Goal: Task Accomplishment & Management: Manage account settings

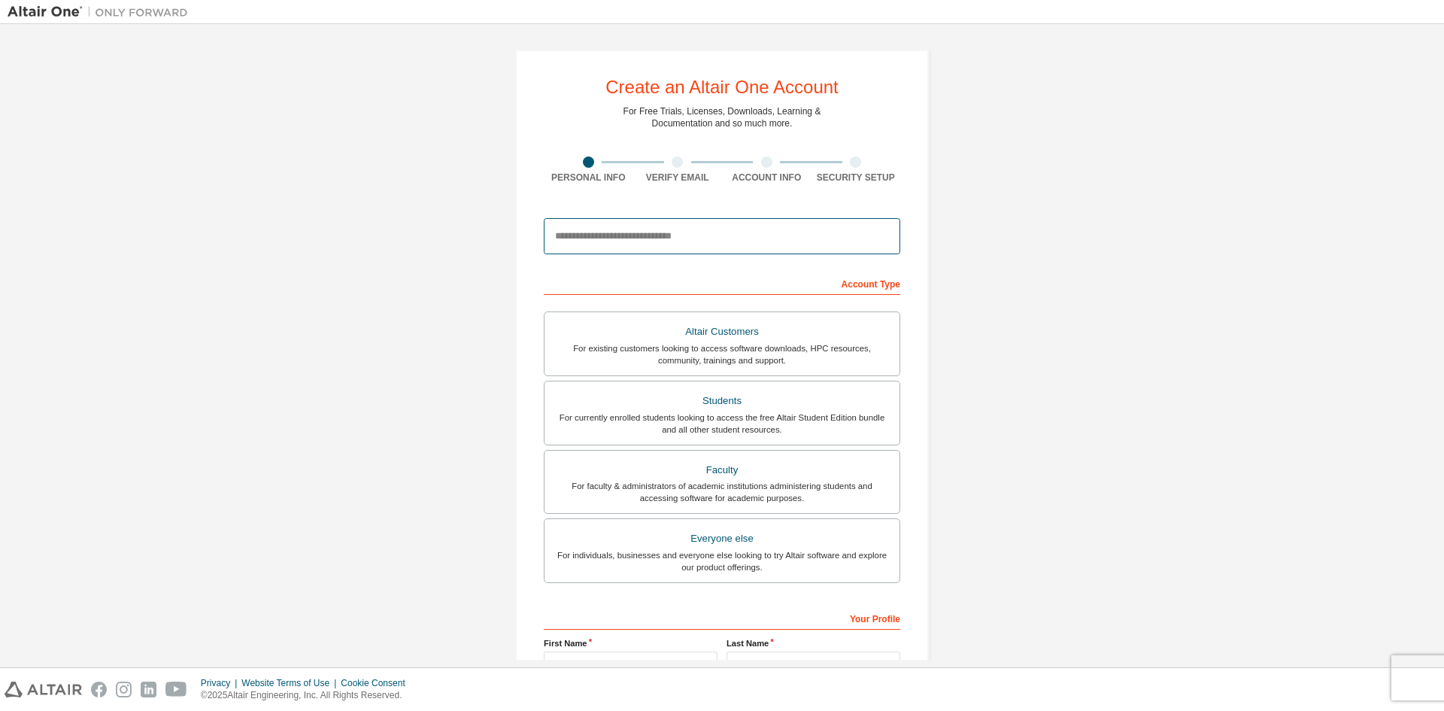
click at [659, 233] on input "email" at bounding box center [722, 236] width 356 height 36
type input "**********"
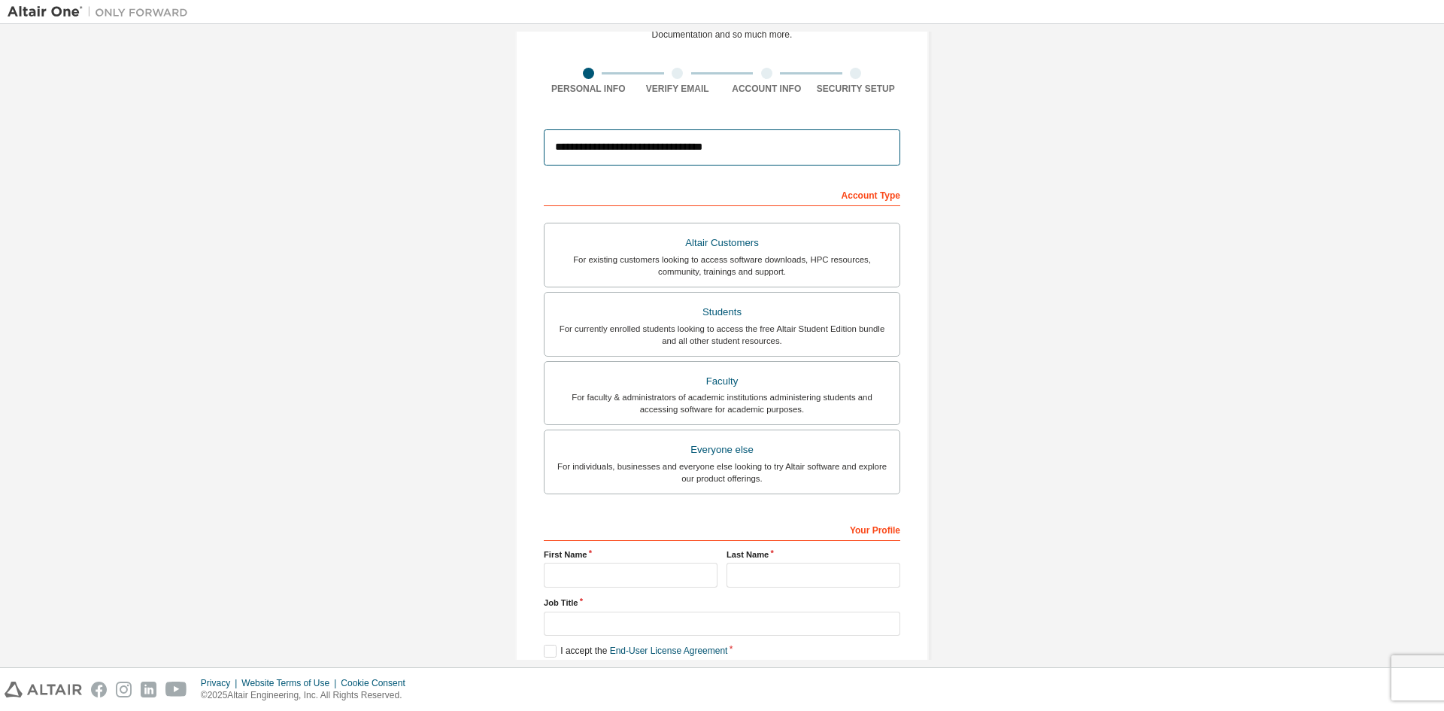
scroll to position [100, 0]
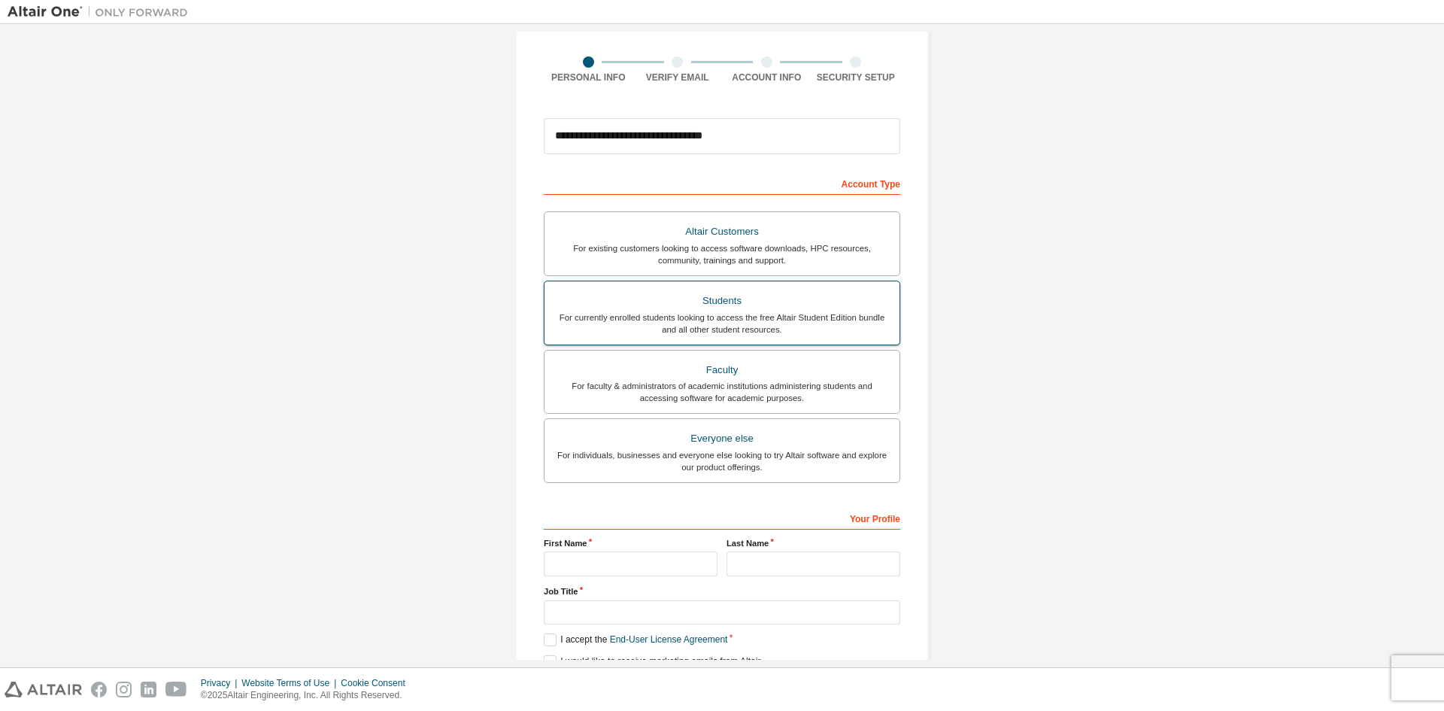
click at [623, 309] on div "Students" at bounding box center [722, 300] width 337 height 21
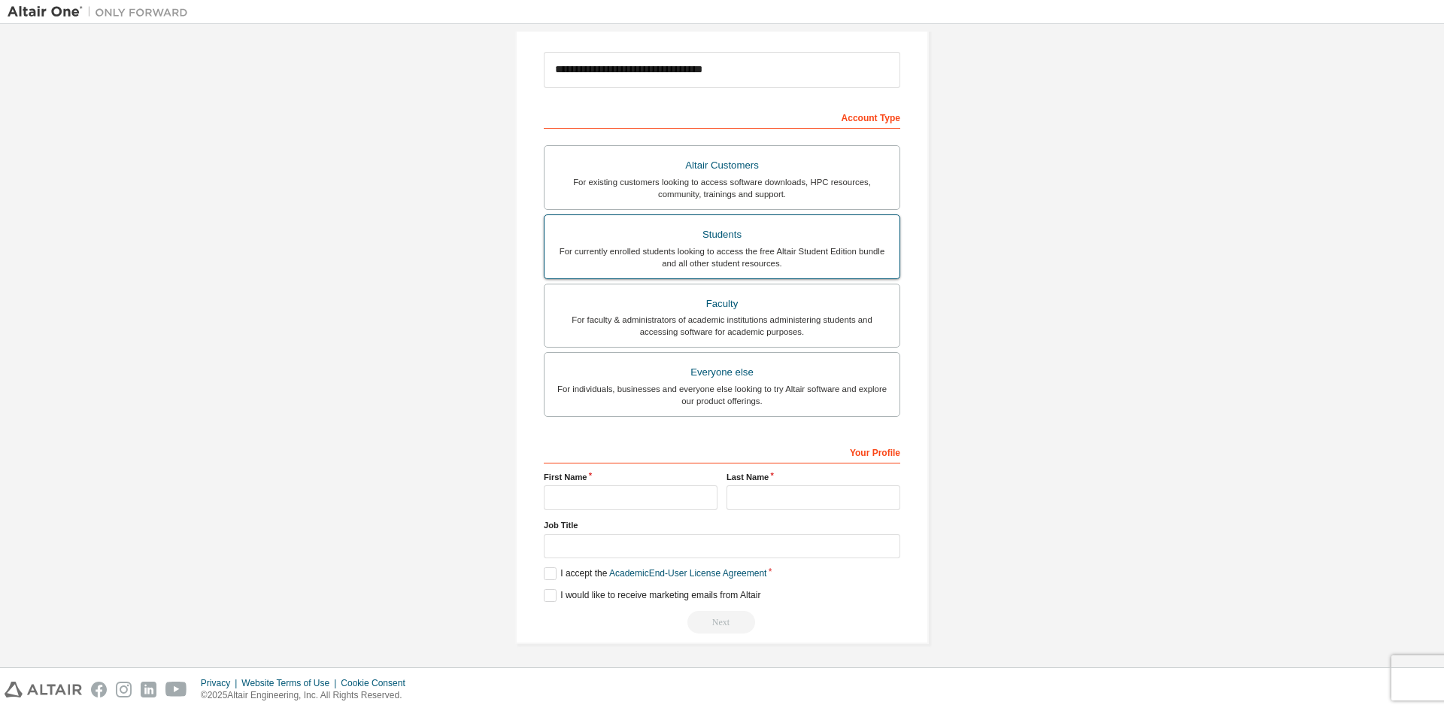
scroll to position [168, 0]
click at [621, 493] on input "text" at bounding box center [631, 495] width 174 height 25
type input "*********"
click at [774, 494] on input "text" at bounding box center [814, 495] width 174 height 25
type input "******"
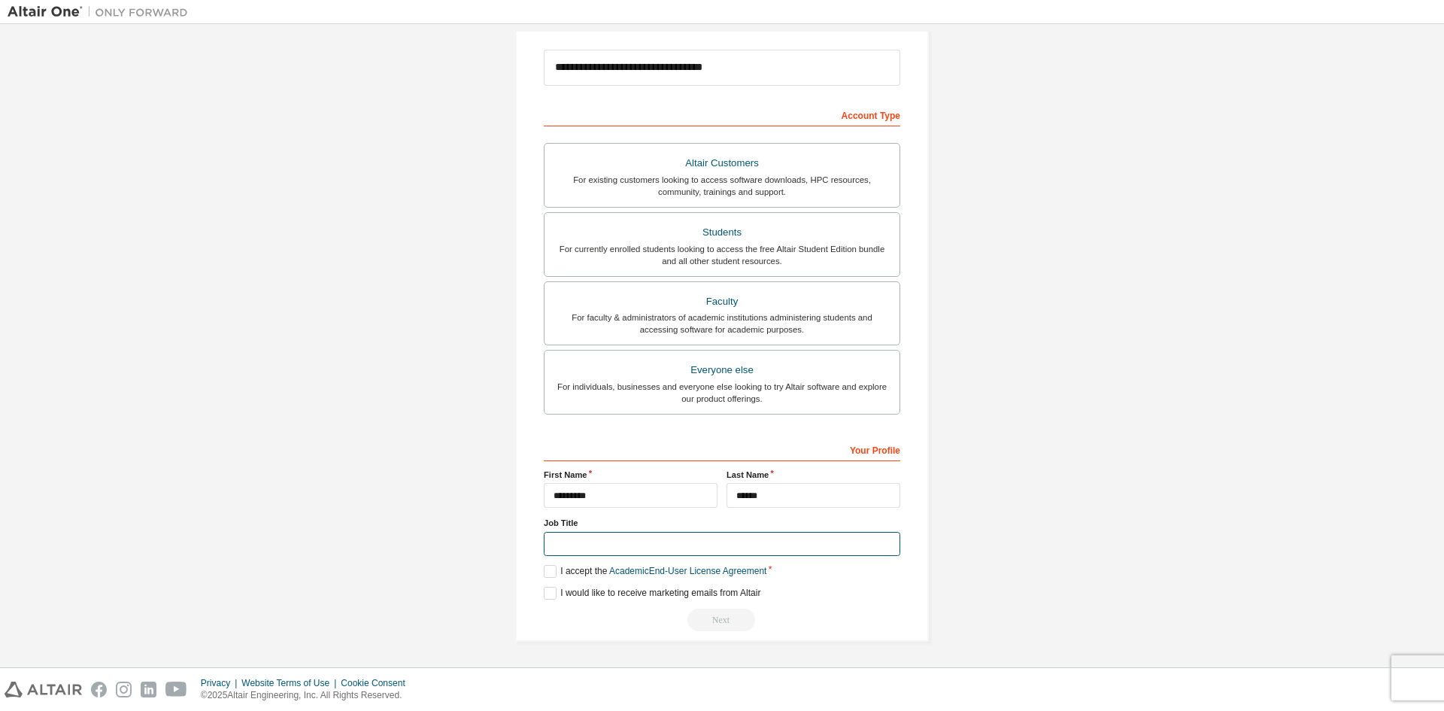
click at [617, 551] on input "text" at bounding box center [722, 544] width 356 height 25
click at [554, 545] on input "*******" at bounding box center [722, 544] width 356 height 25
type input "*******"
click at [548, 569] on label "I accept the Academic End-User License Agreement" at bounding box center [655, 571] width 223 height 13
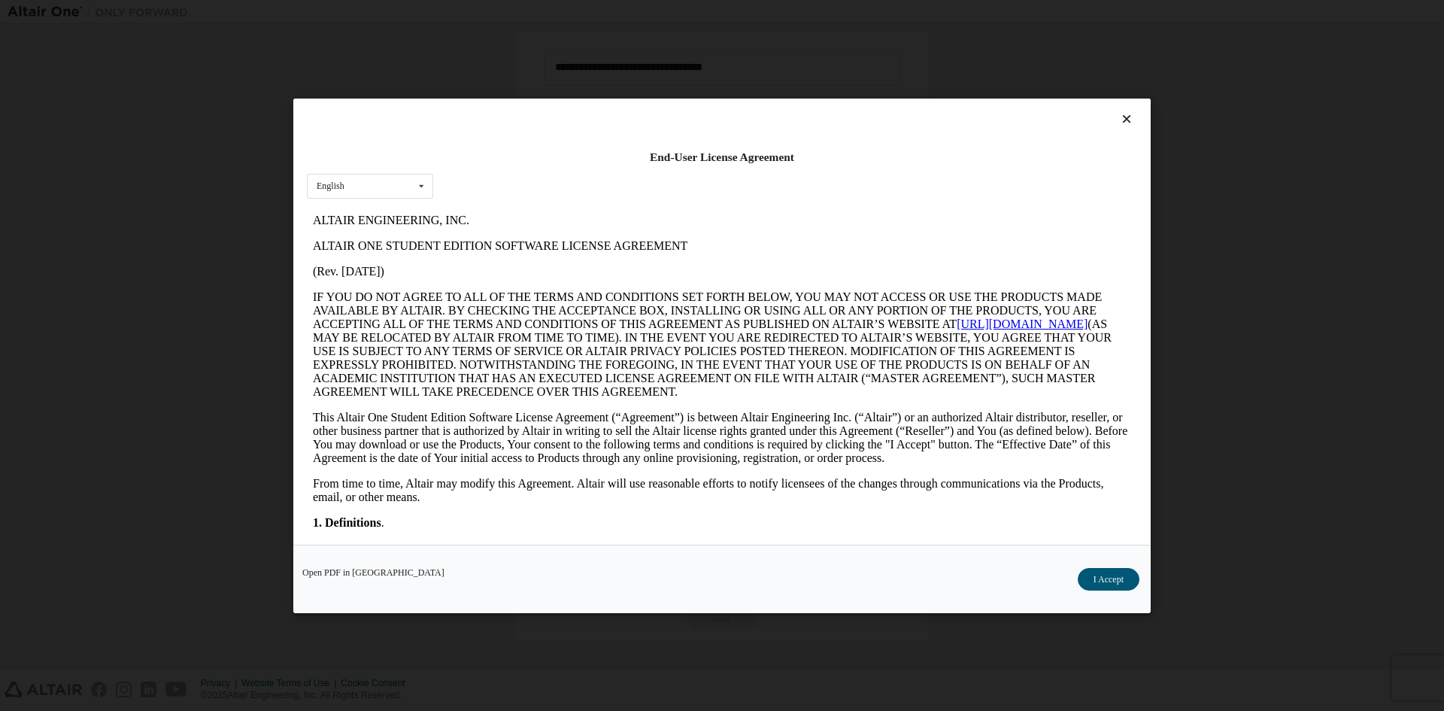
scroll to position [0, 0]
click at [1110, 578] on button "I Accept" at bounding box center [1109, 578] width 62 height 23
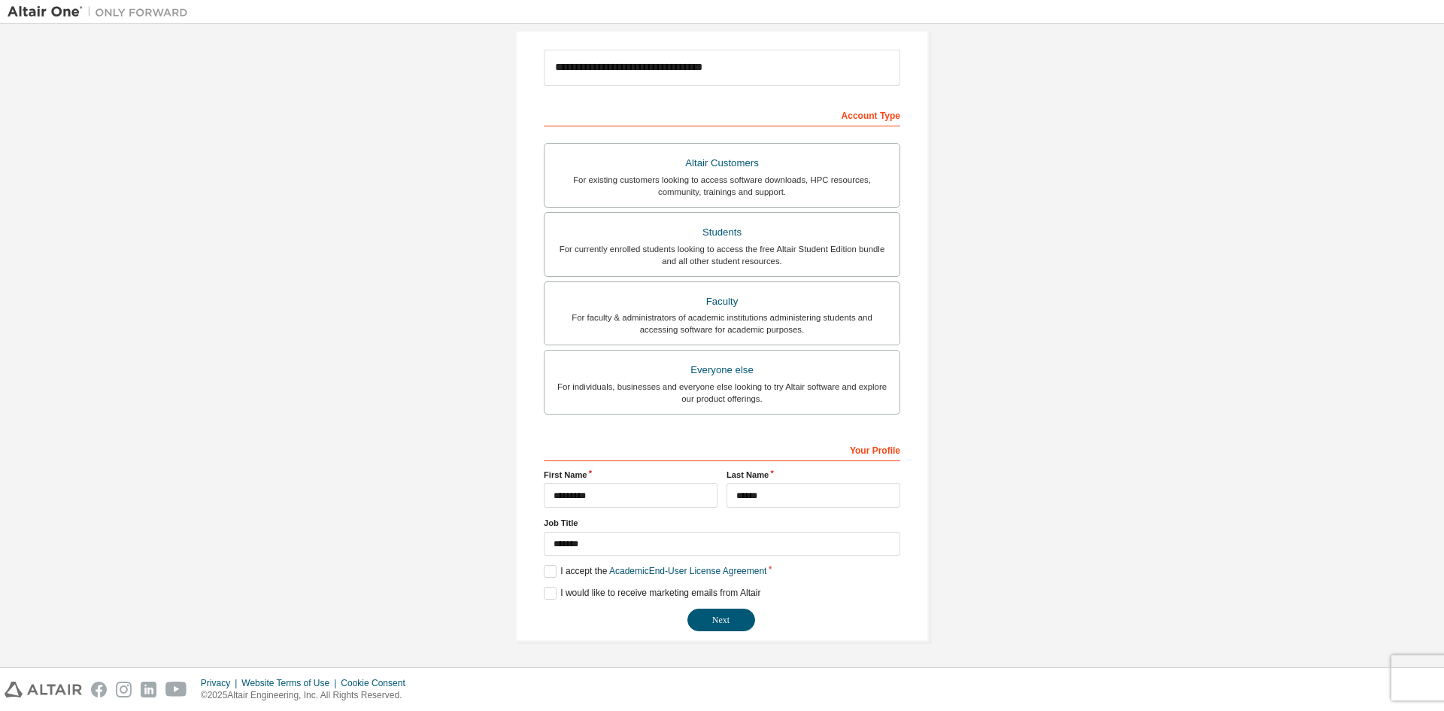
click at [538, 590] on div "**********" at bounding box center [722, 261] width 414 height 760
click at [552, 592] on label "I would like to receive marketing emails from Altair" at bounding box center [652, 593] width 217 height 13
click at [718, 619] on button "Next" at bounding box center [721, 619] width 68 height 23
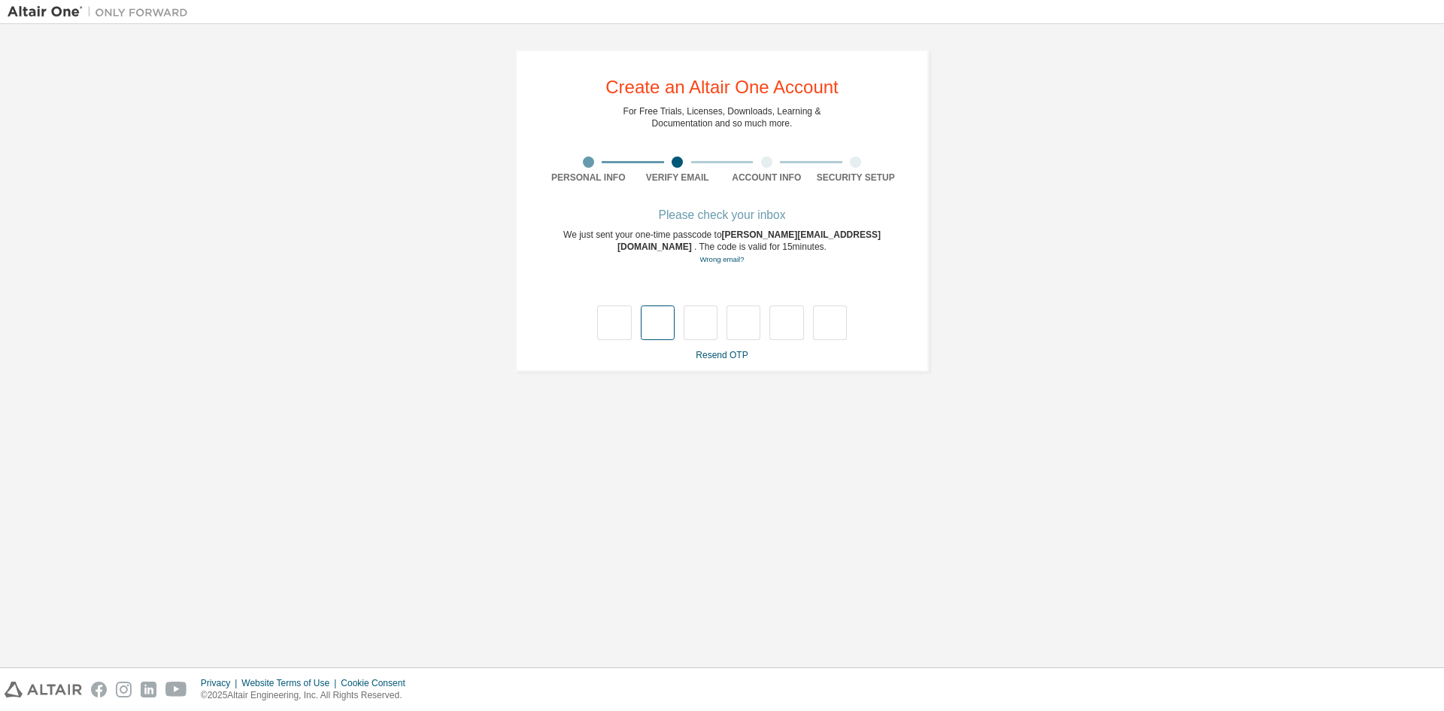
type input "*"
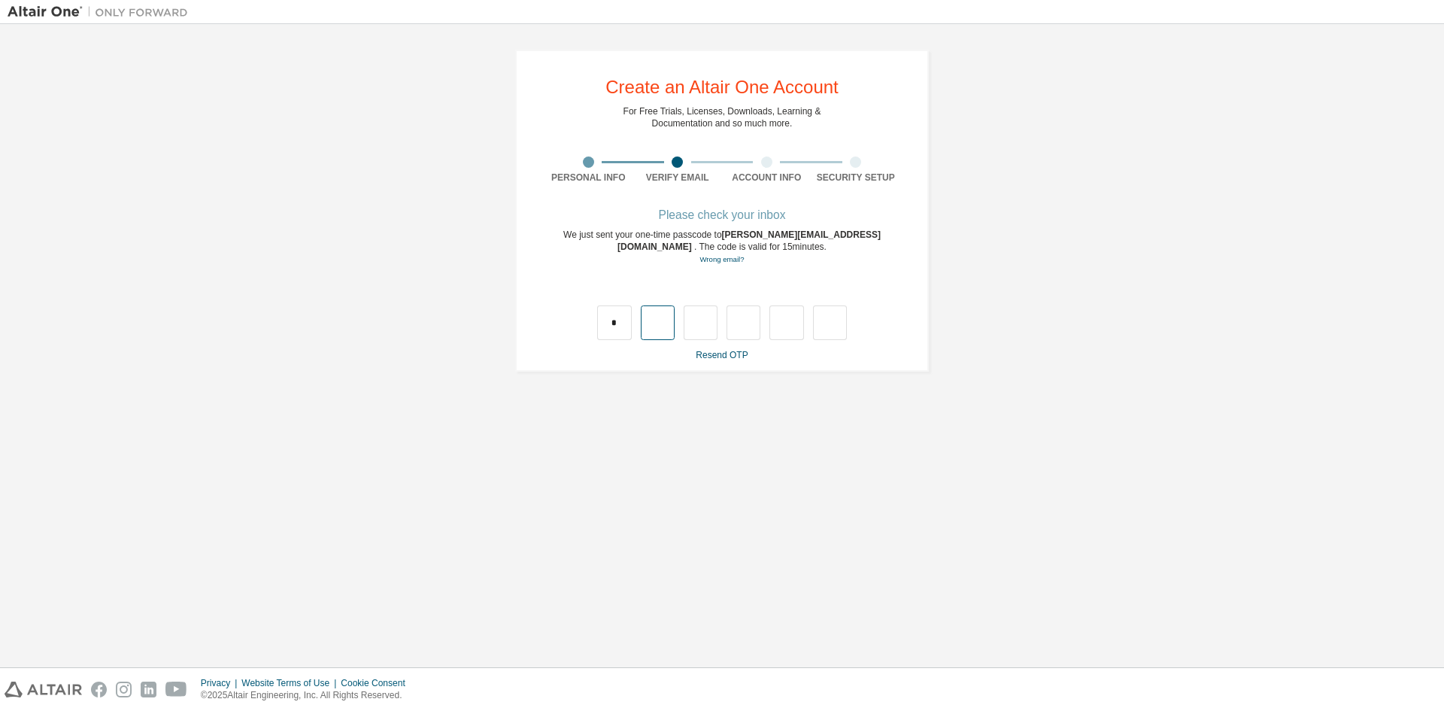
type input "*"
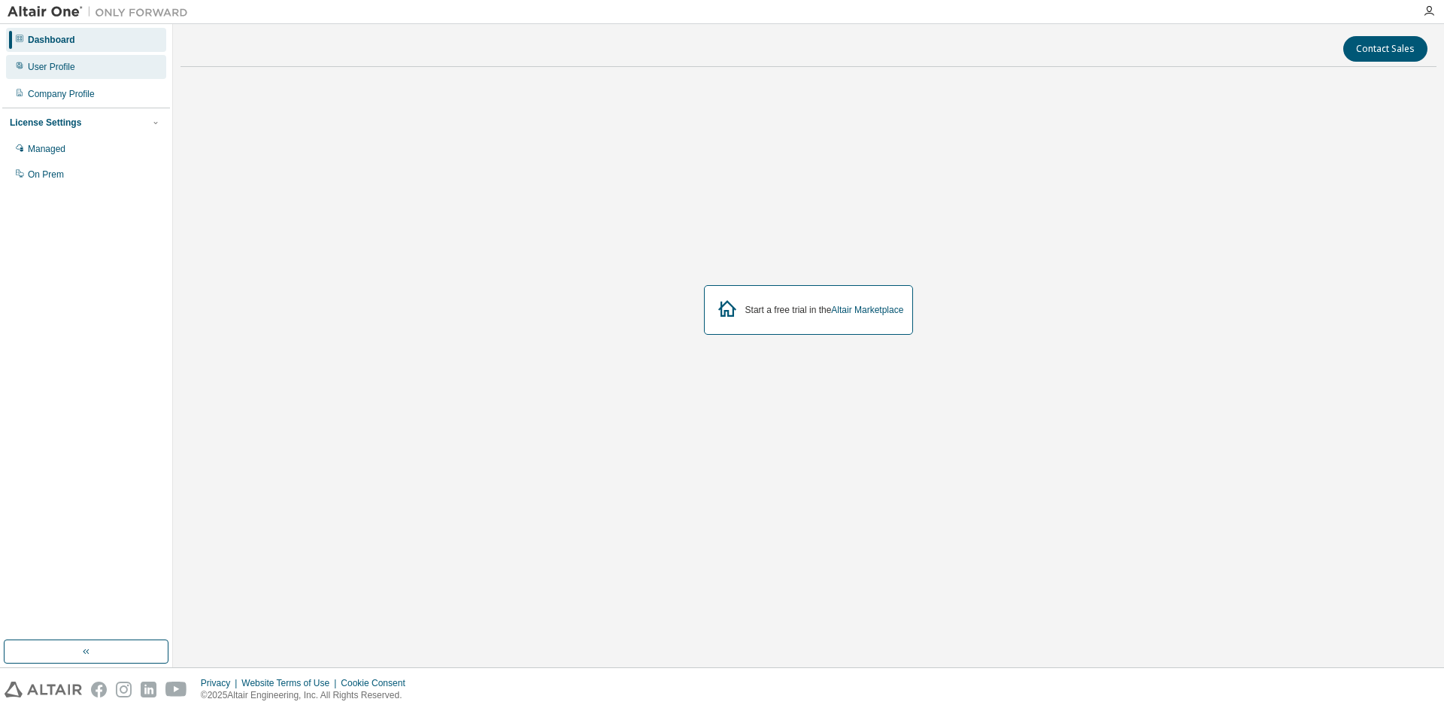
click at [56, 74] on div "User Profile" at bounding box center [86, 67] width 160 height 24
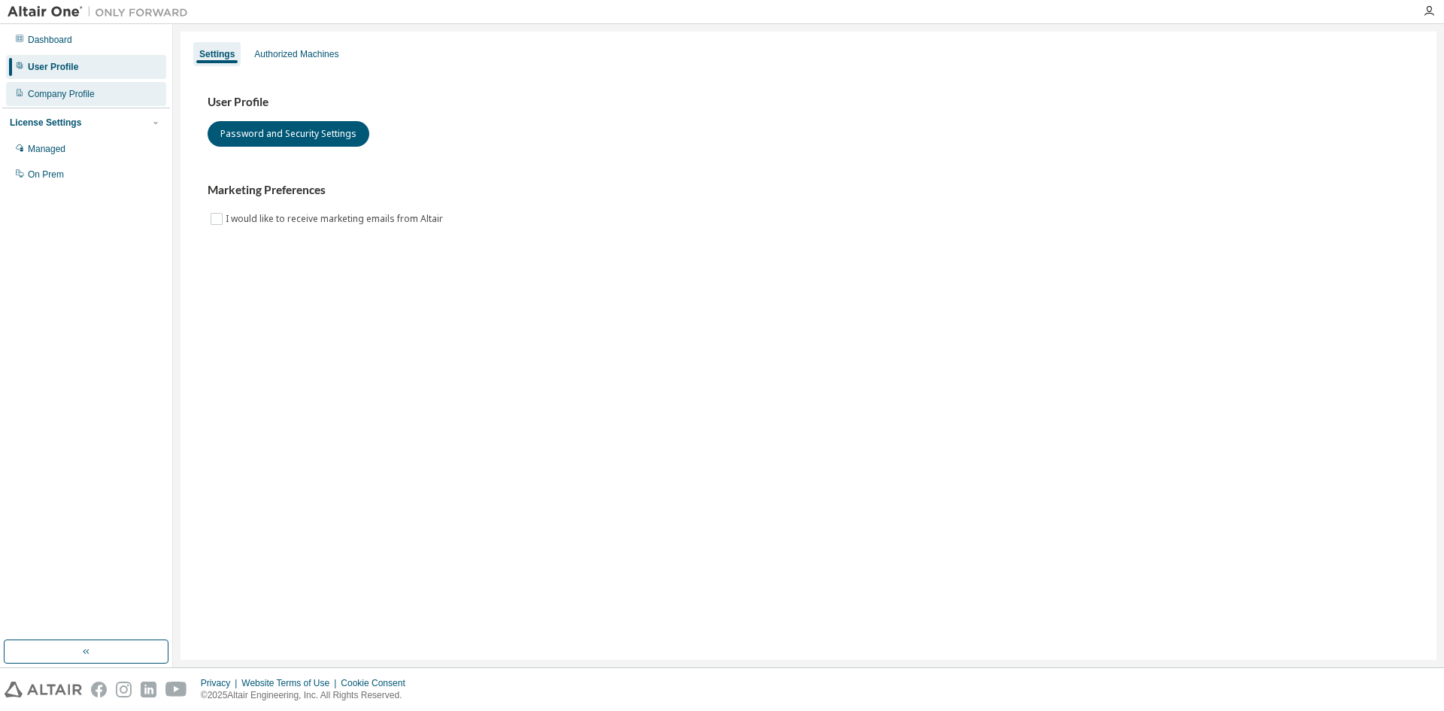
click at [56, 91] on div "Company Profile" at bounding box center [61, 94] width 67 height 12
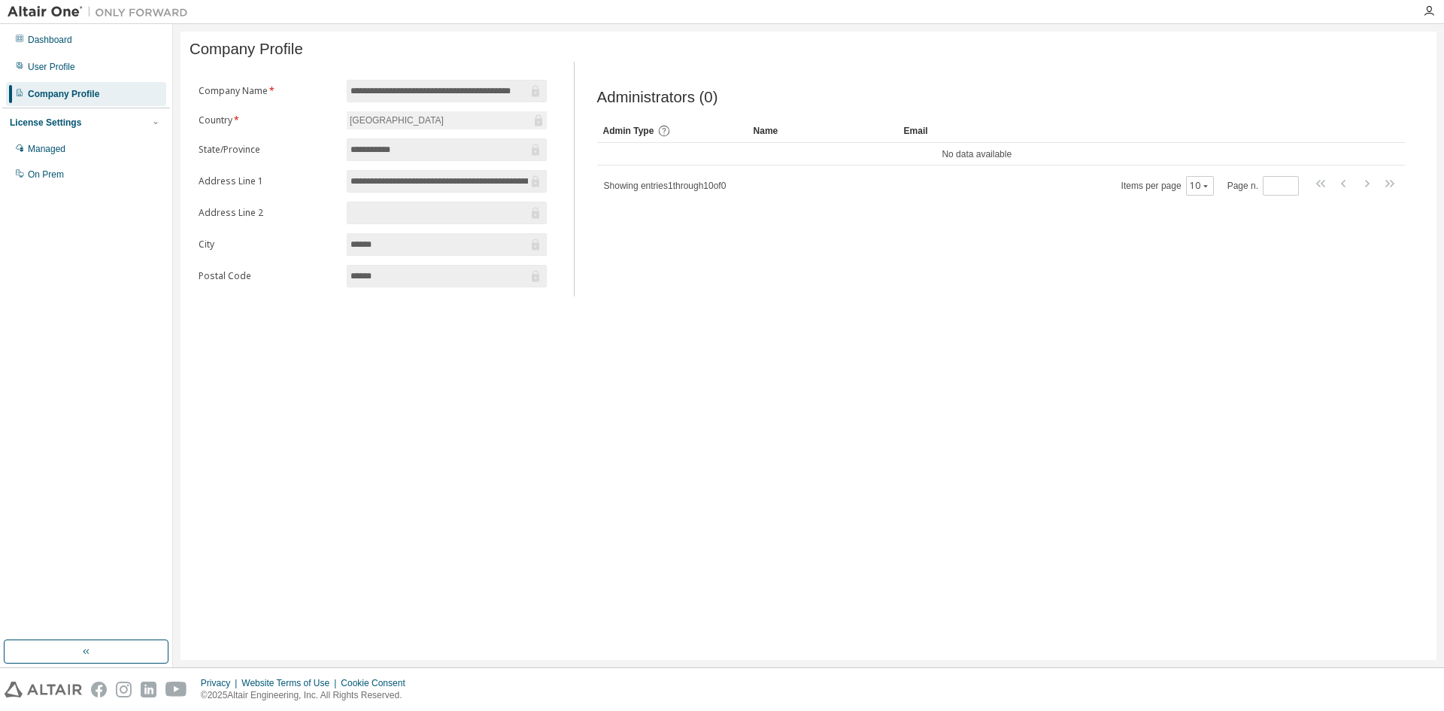
click at [55, 118] on div "License Settings" at bounding box center [45, 123] width 71 height 12
click at [50, 149] on div "Managed" at bounding box center [47, 149] width 38 height 12
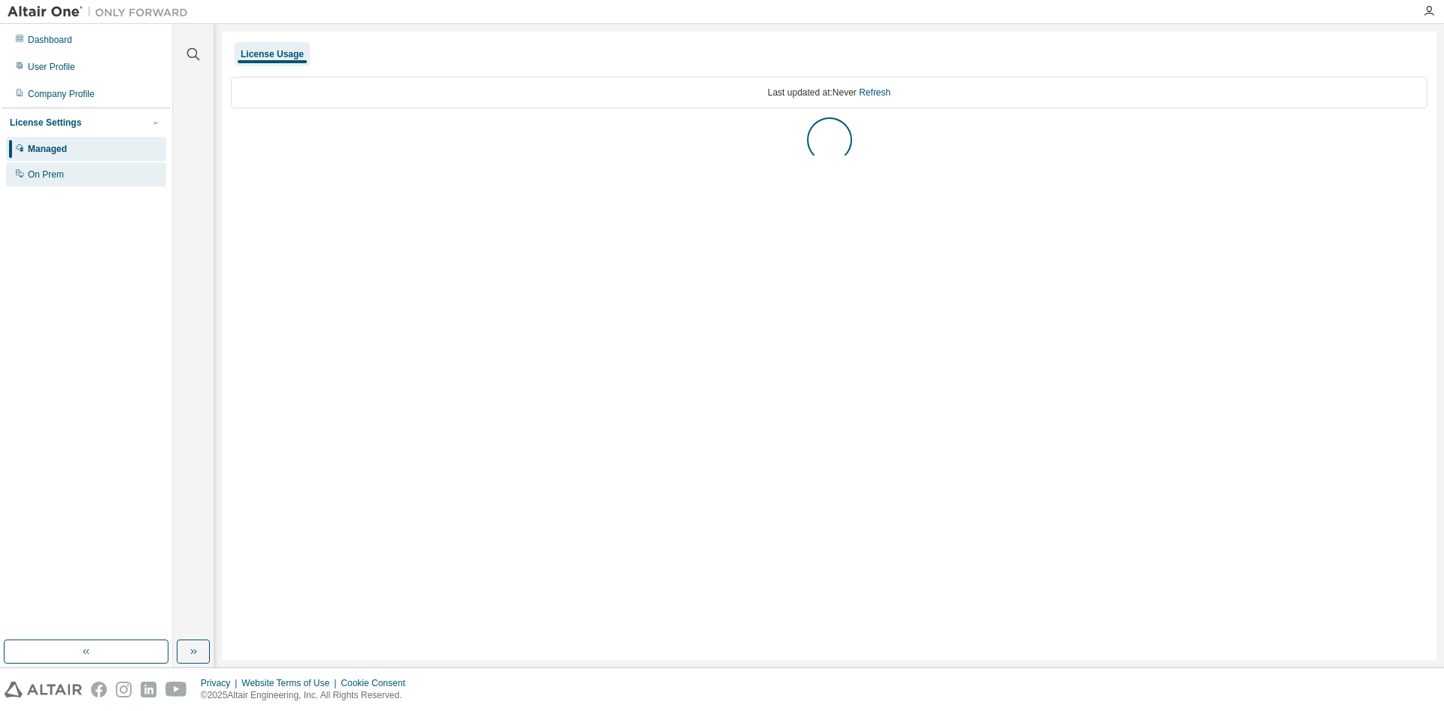
click at [52, 170] on div "On Prem" at bounding box center [46, 174] width 36 height 12
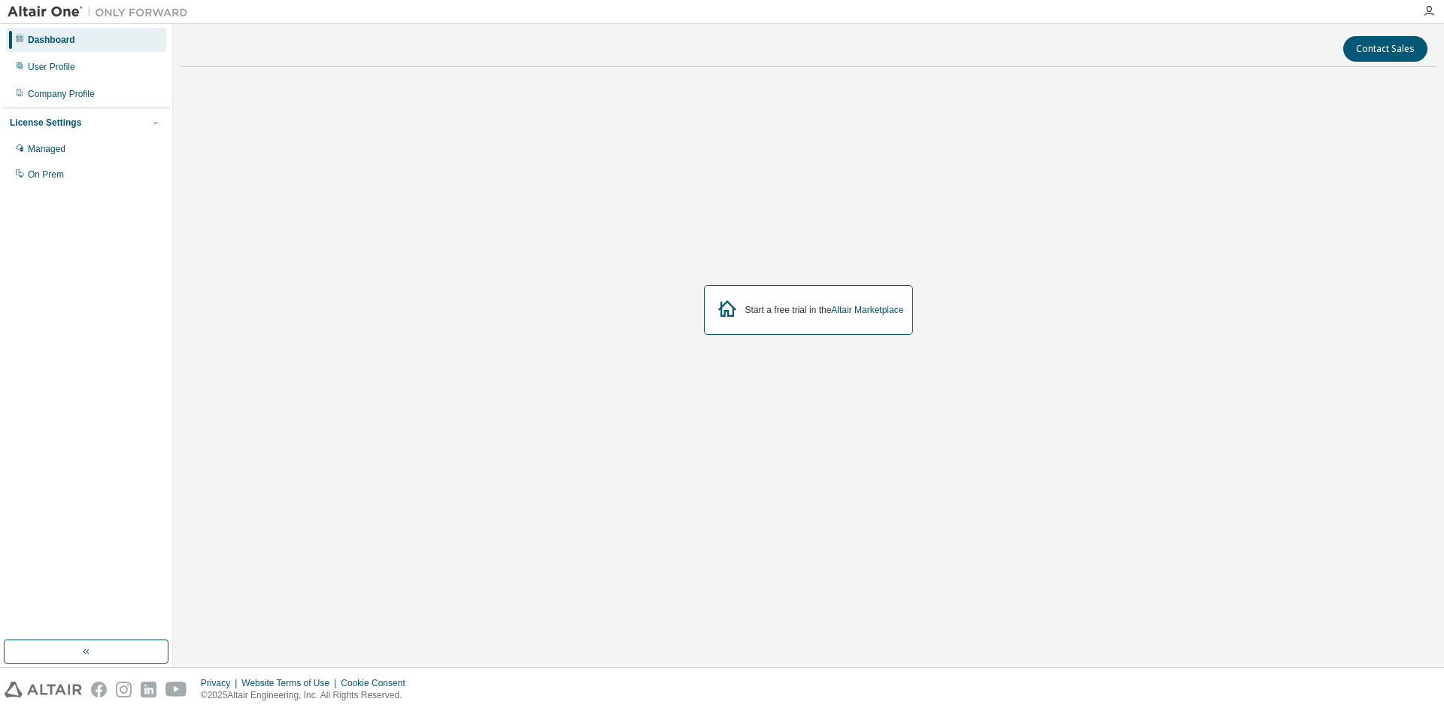
click at [54, 46] on div "Dashboard" at bounding box center [86, 40] width 160 height 24
click at [65, 61] on div "User Profile" at bounding box center [51, 67] width 47 height 12
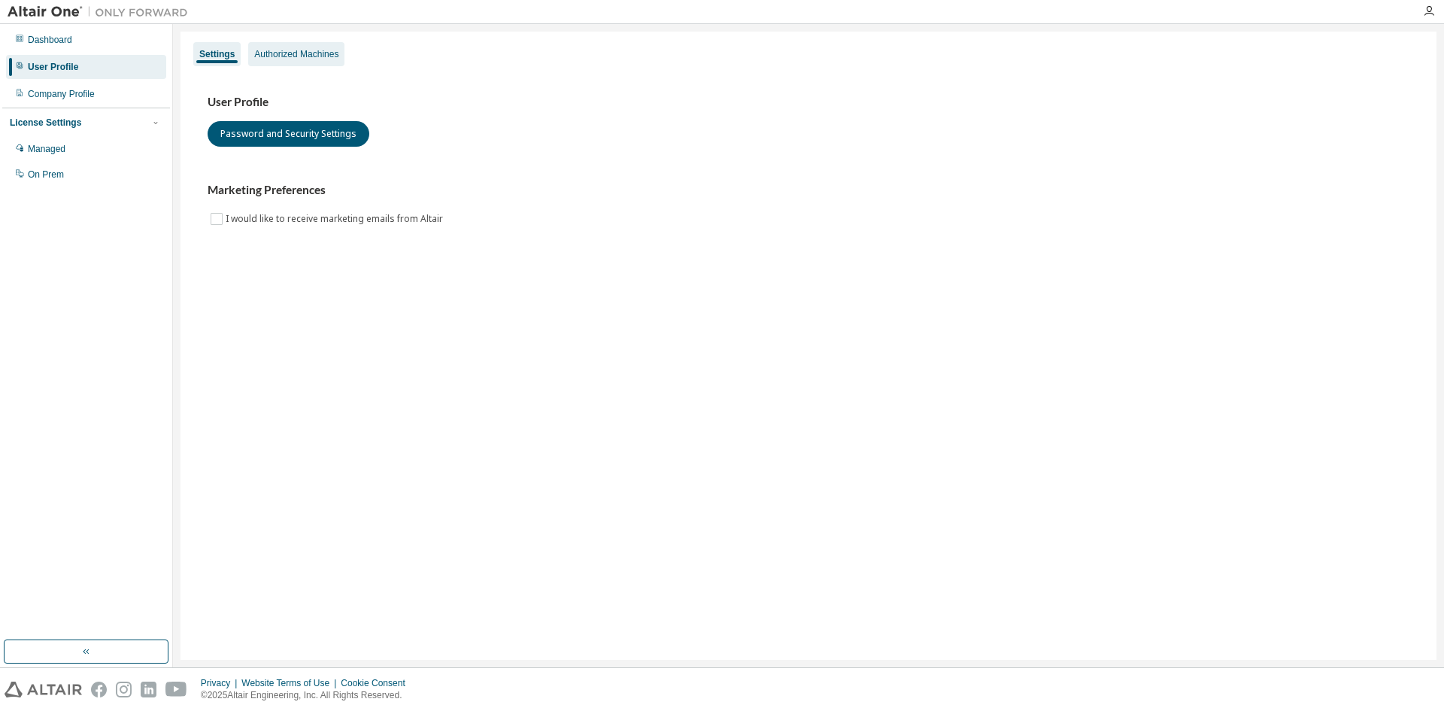
click at [282, 46] on div "Authorized Machines" at bounding box center [296, 54] width 96 height 24
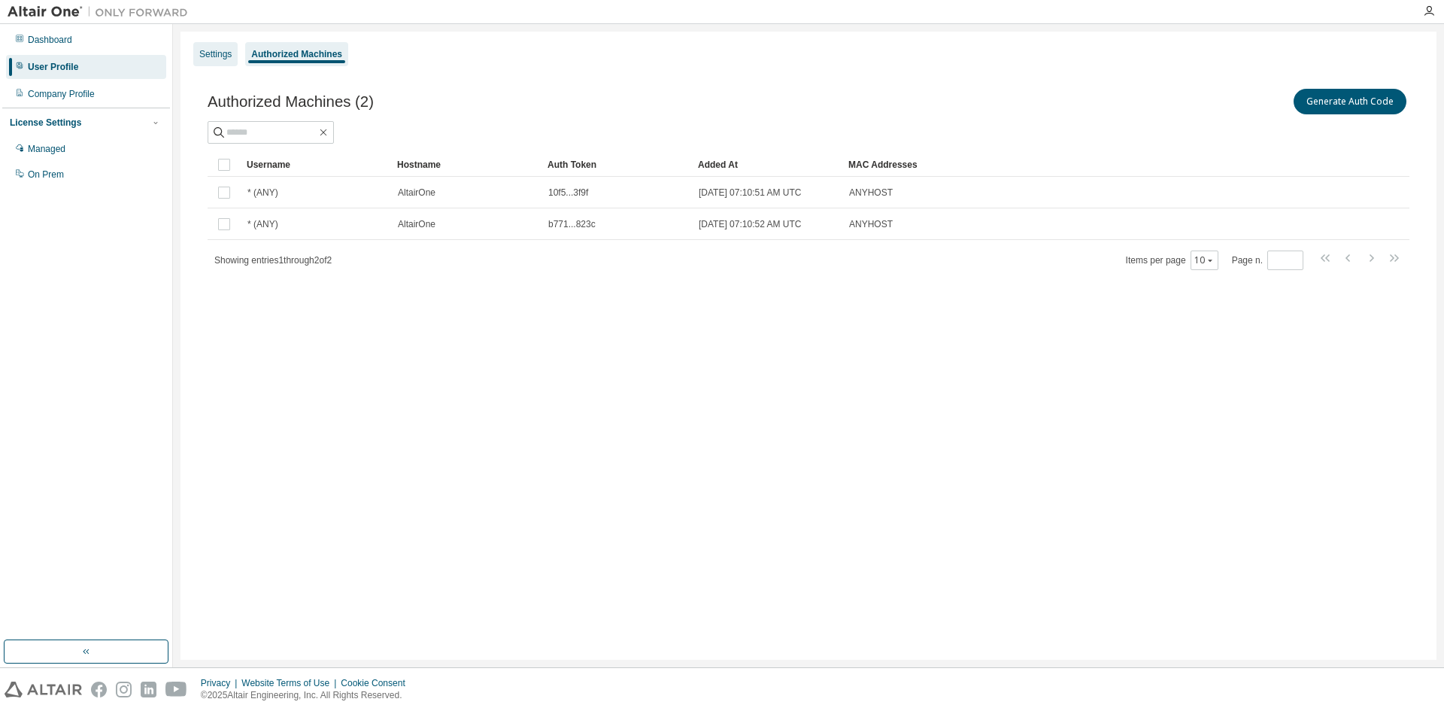
click at [209, 50] on div "Settings" at bounding box center [215, 54] width 32 height 12
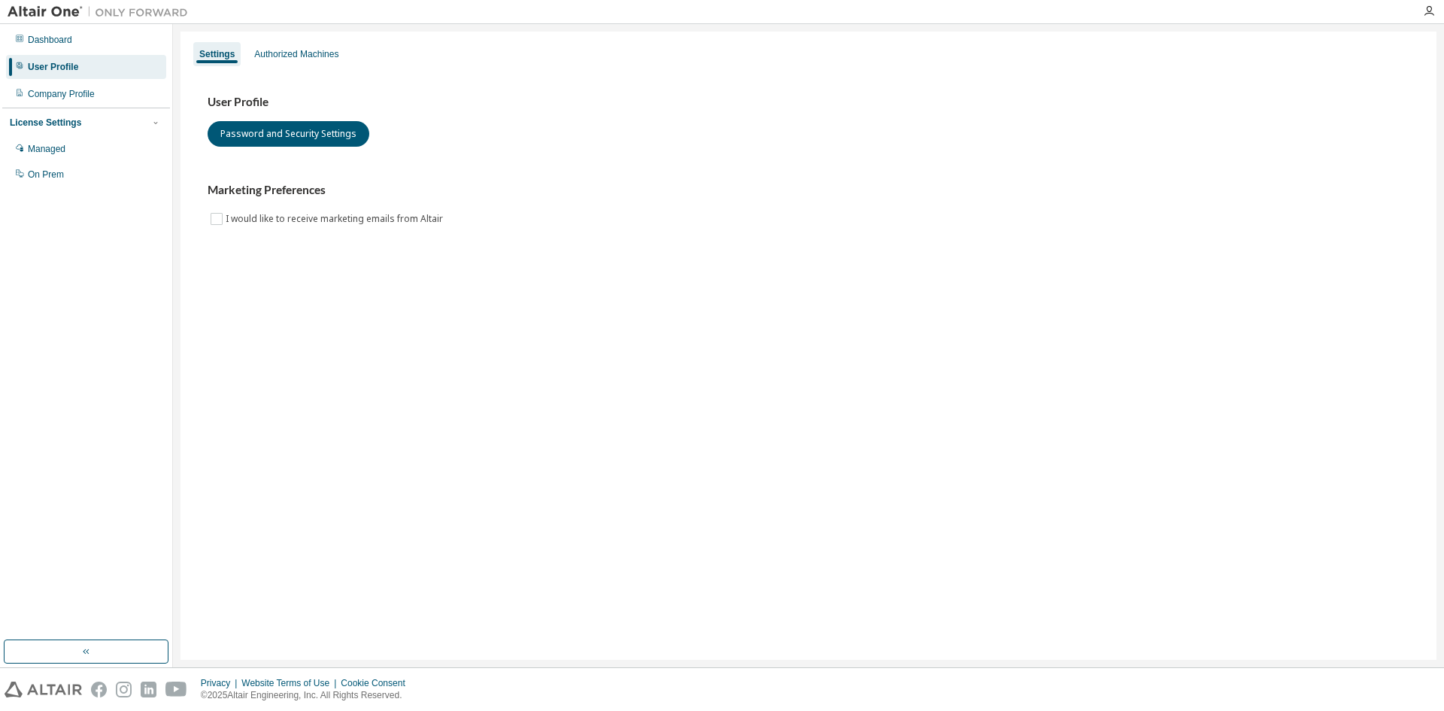
click at [71, 120] on div "License Settings" at bounding box center [45, 123] width 71 height 12
click at [67, 124] on div "License Settings" at bounding box center [45, 123] width 71 height 12
click at [65, 144] on div "Managed" at bounding box center [47, 149] width 38 height 12
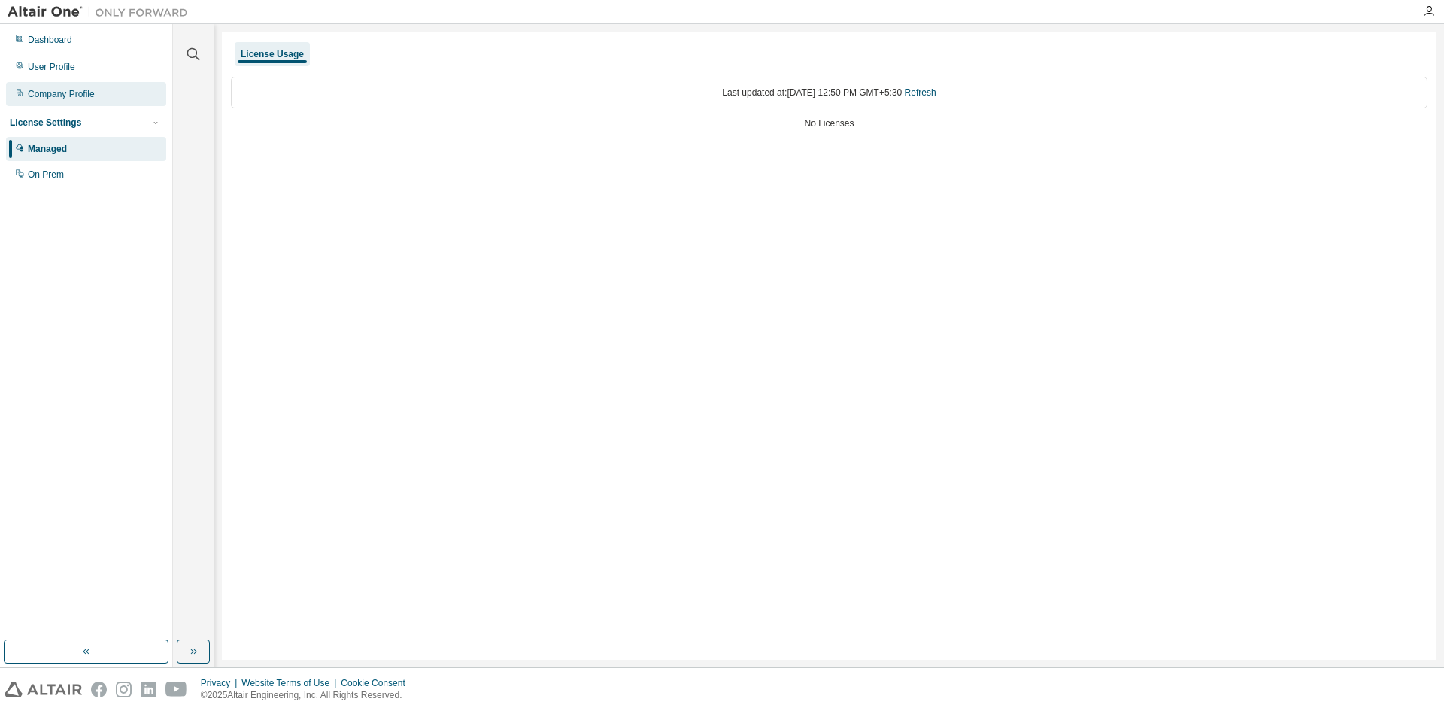
click at [41, 100] on div "Company Profile" at bounding box center [86, 94] width 160 height 24
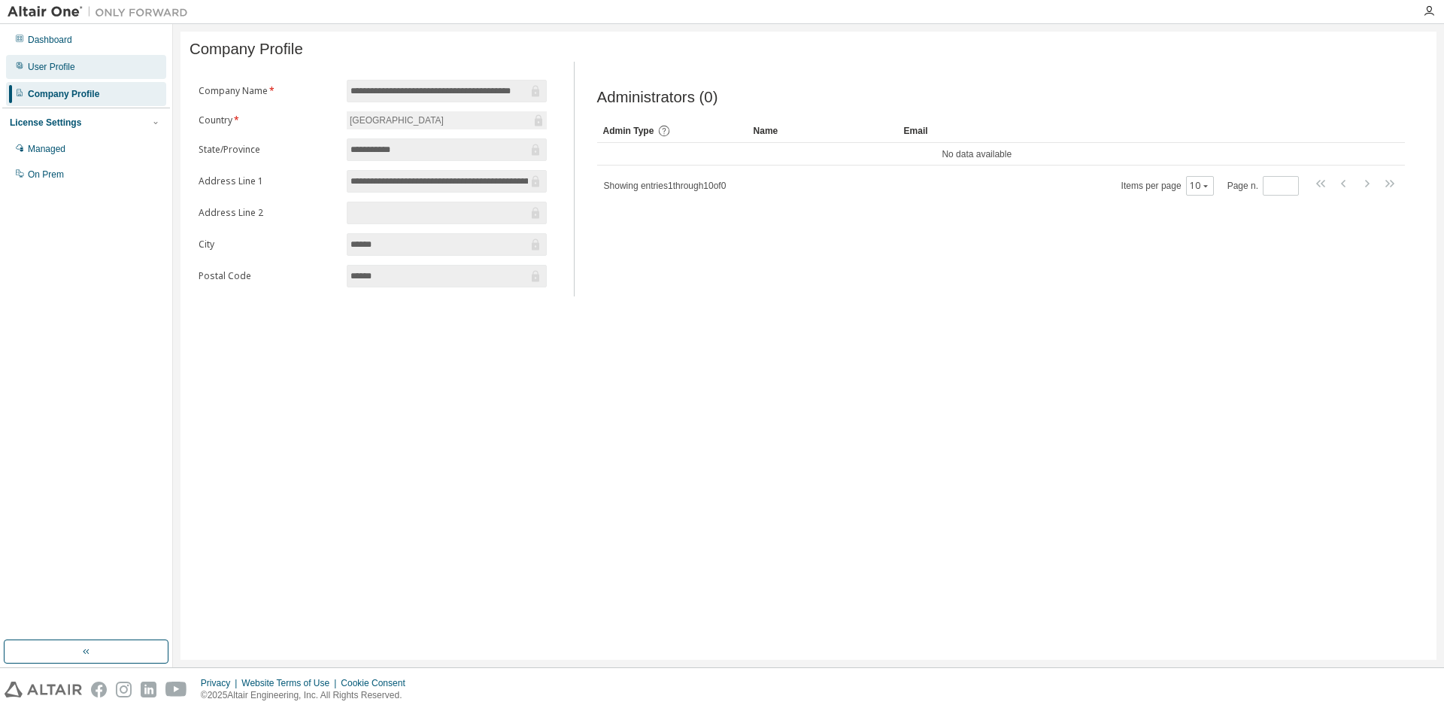
click at [61, 73] on div "User Profile" at bounding box center [86, 67] width 160 height 24
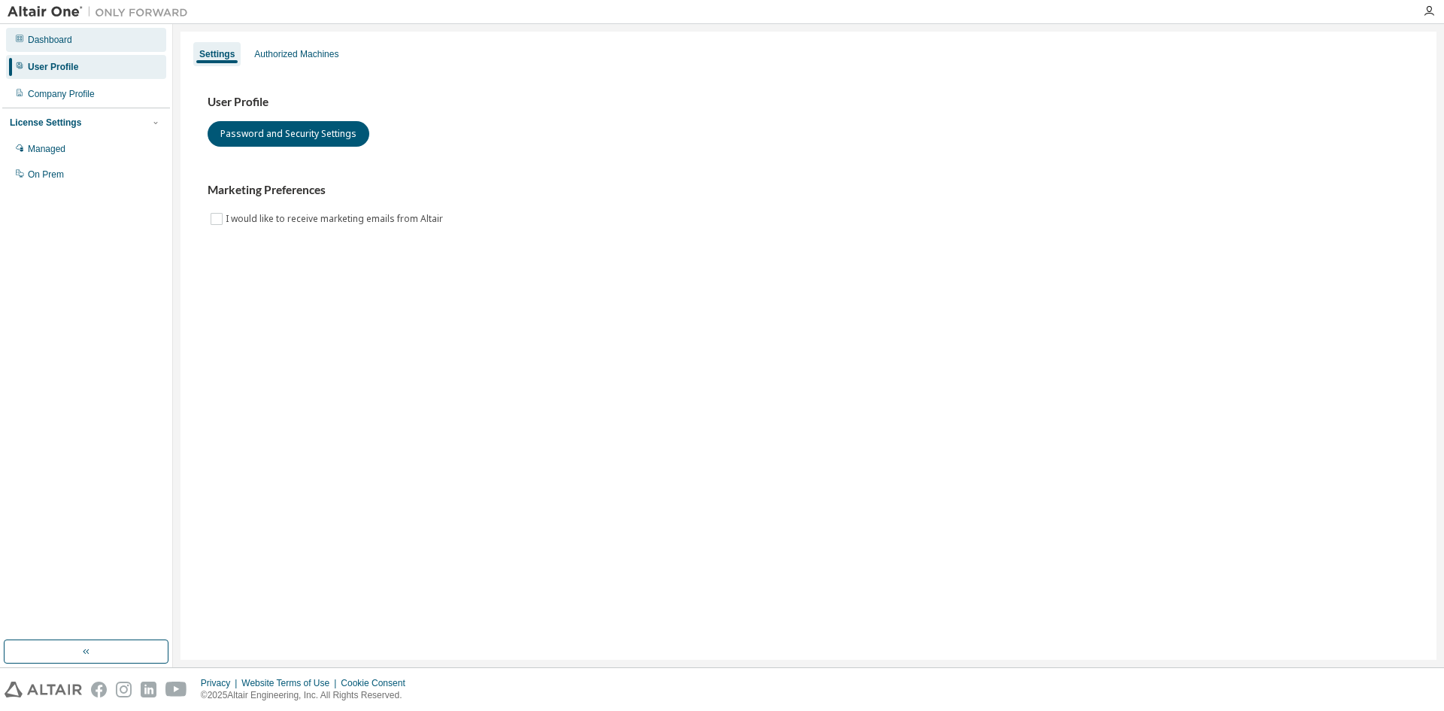
click at [46, 33] on div "Dashboard" at bounding box center [86, 40] width 160 height 24
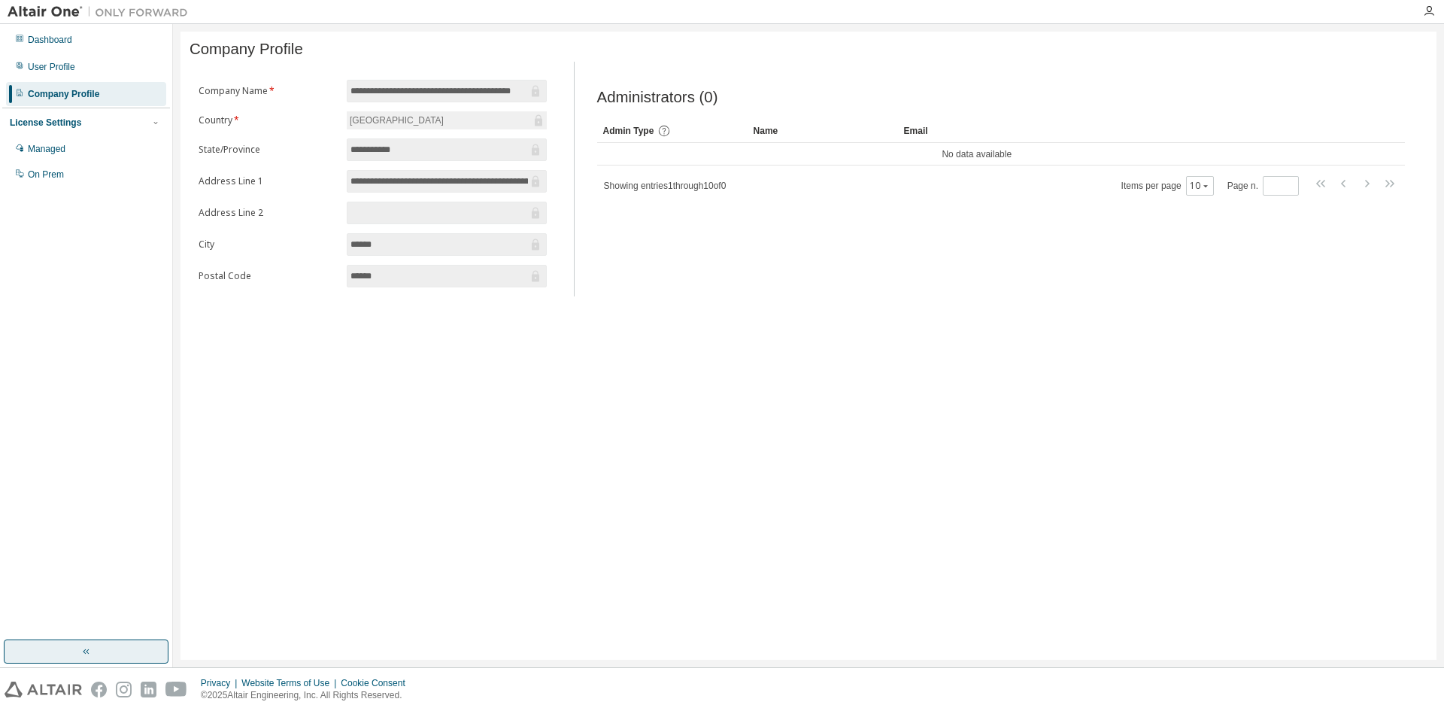
click at [99, 647] on button "button" at bounding box center [86, 651] width 165 height 24
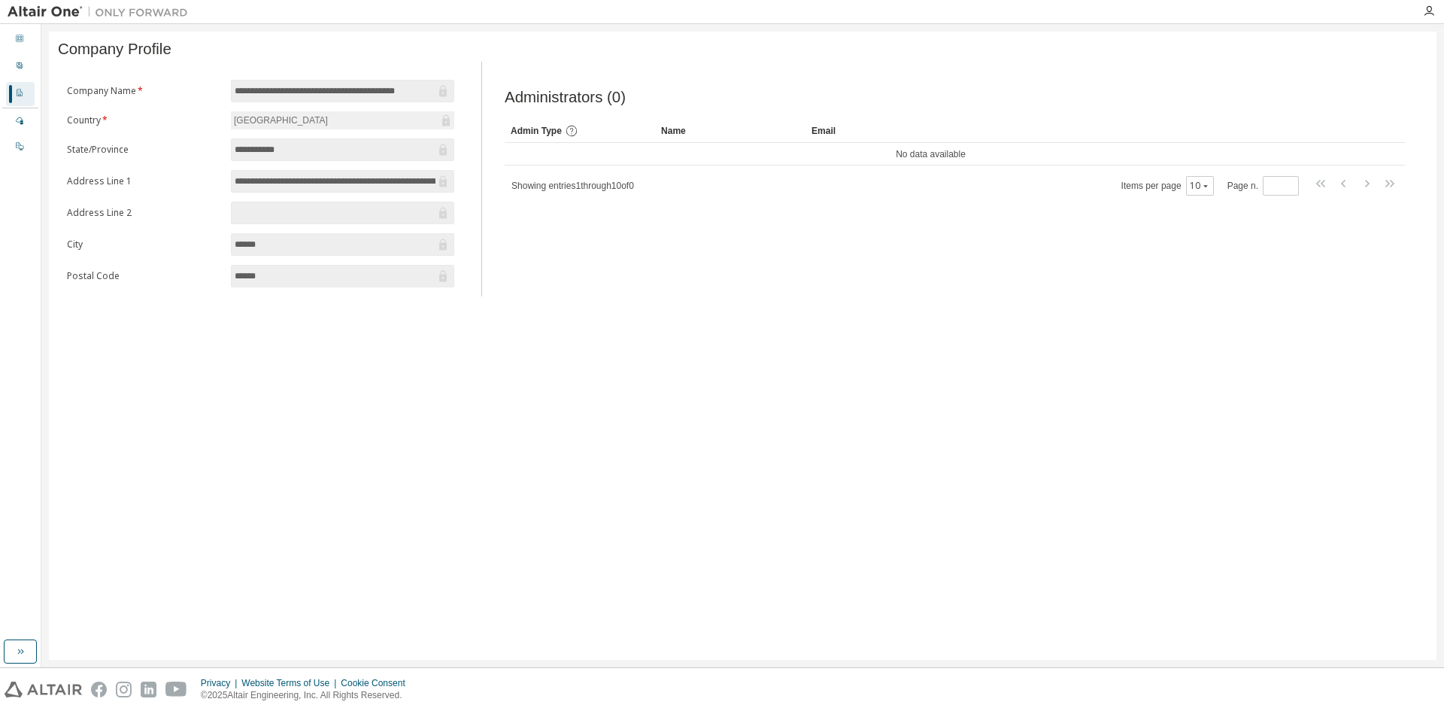
click at [1433, 2] on div at bounding box center [1429, 11] width 30 height 23
click at [1423, 12] on icon "button" at bounding box center [1429, 11] width 12 height 12
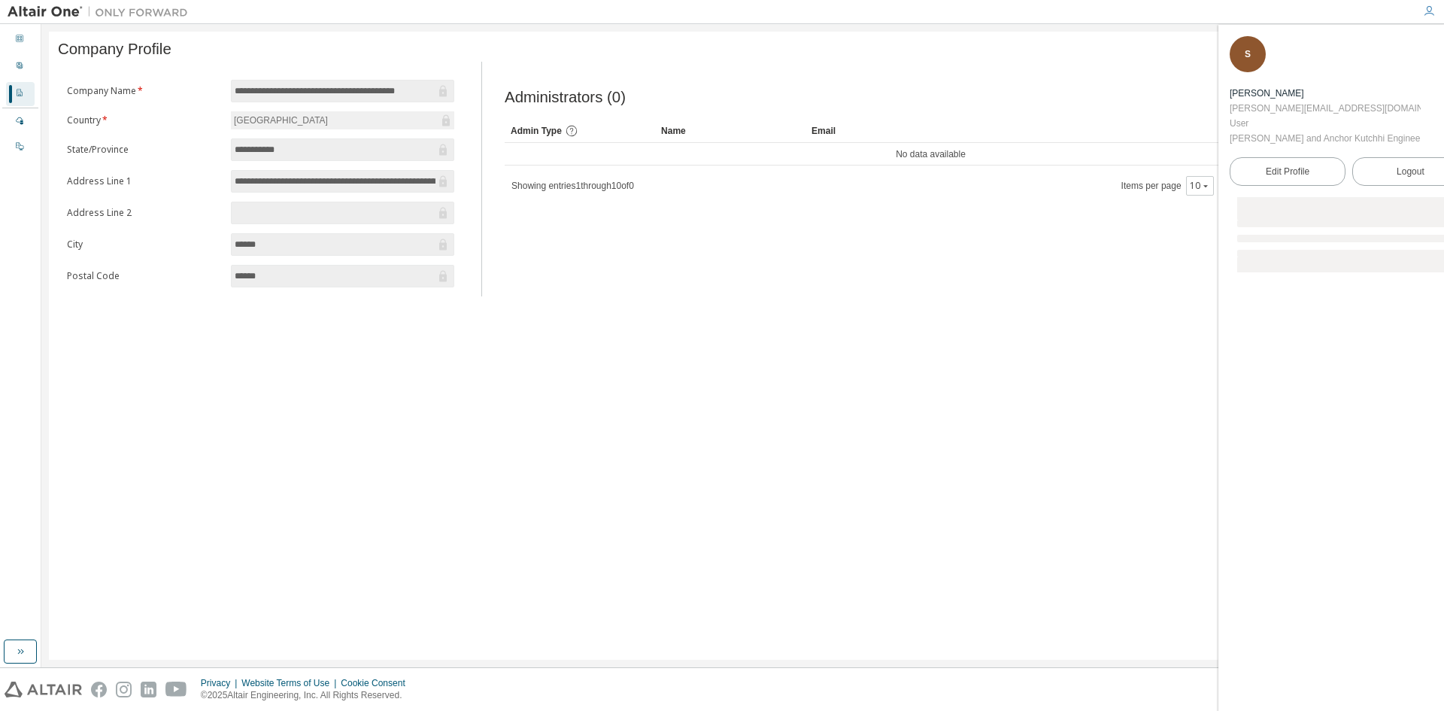
click at [1023, 334] on div "**********" at bounding box center [743, 346] width 1388 height 628
